Goal: Find specific page/section: Find specific page/section

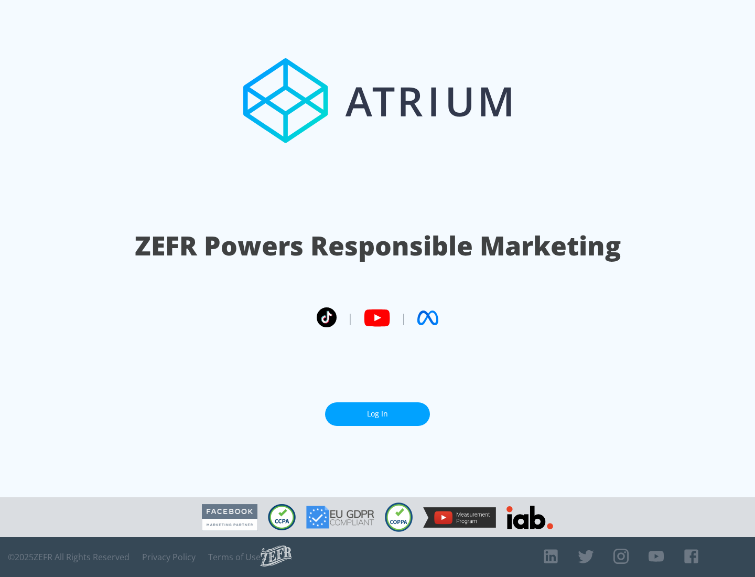
click at [378, 410] on link "Log In" at bounding box center [377, 414] width 105 height 24
